Goal: Information Seeking & Learning: Learn about a topic

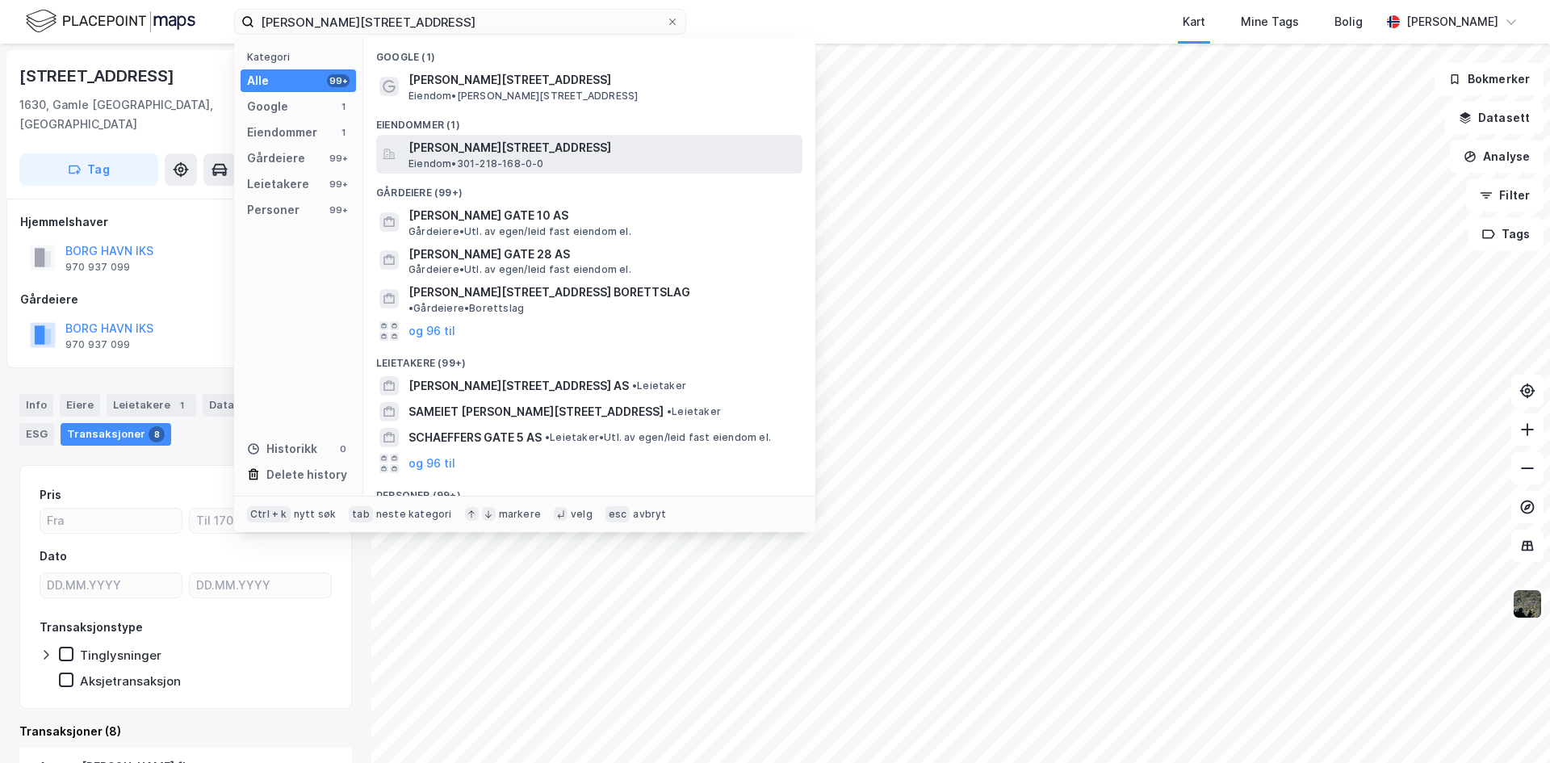
type input "[PERSON_NAME][STREET_ADDRESS]"
click at [482, 166] on span "Eiendom • 301-218-168-0-0" at bounding box center [477, 163] width 136 height 13
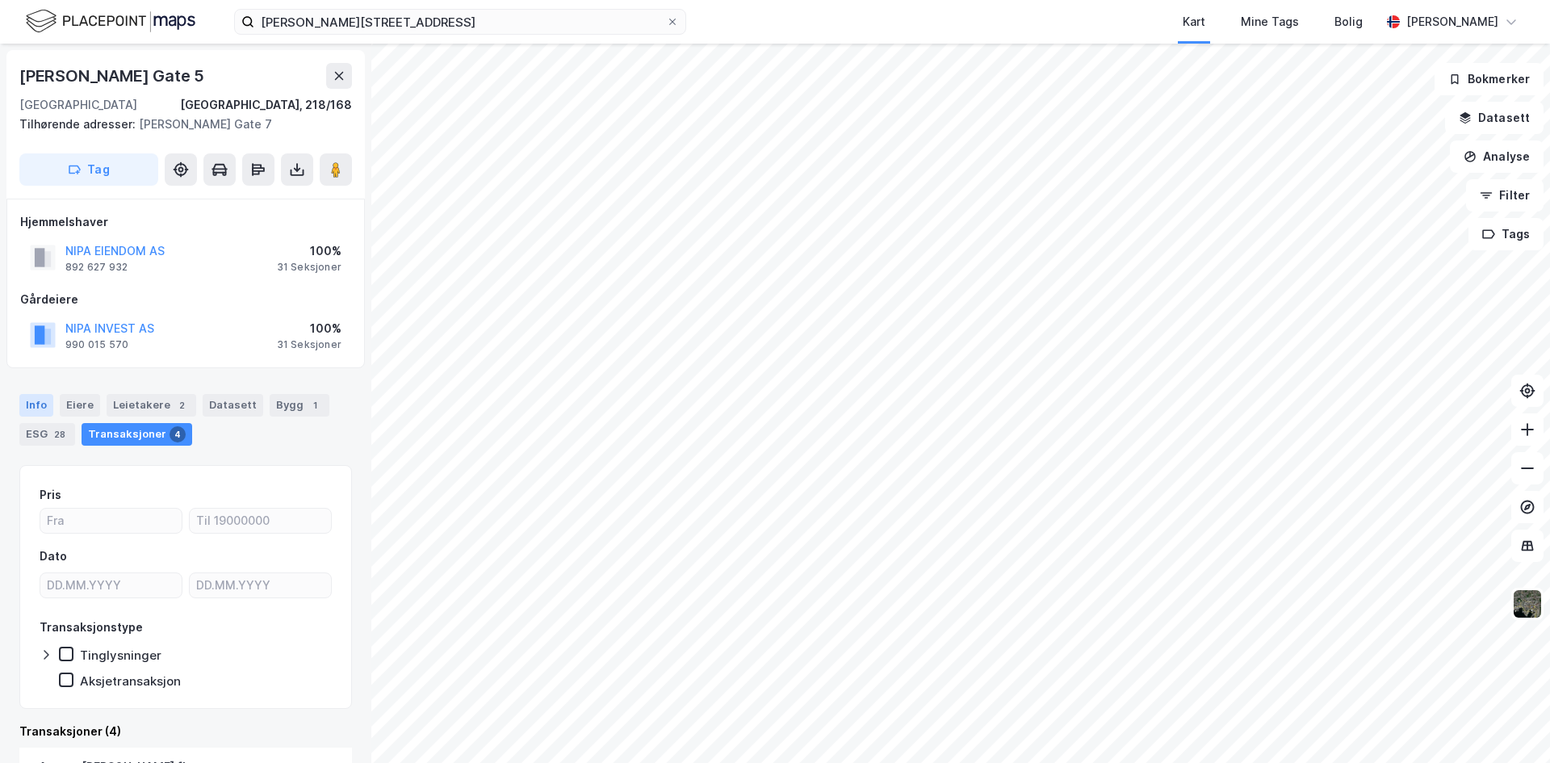
click at [31, 414] on div "Info" at bounding box center [36, 405] width 34 height 23
